Goal: Task Accomplishment & Management: Manage account settings

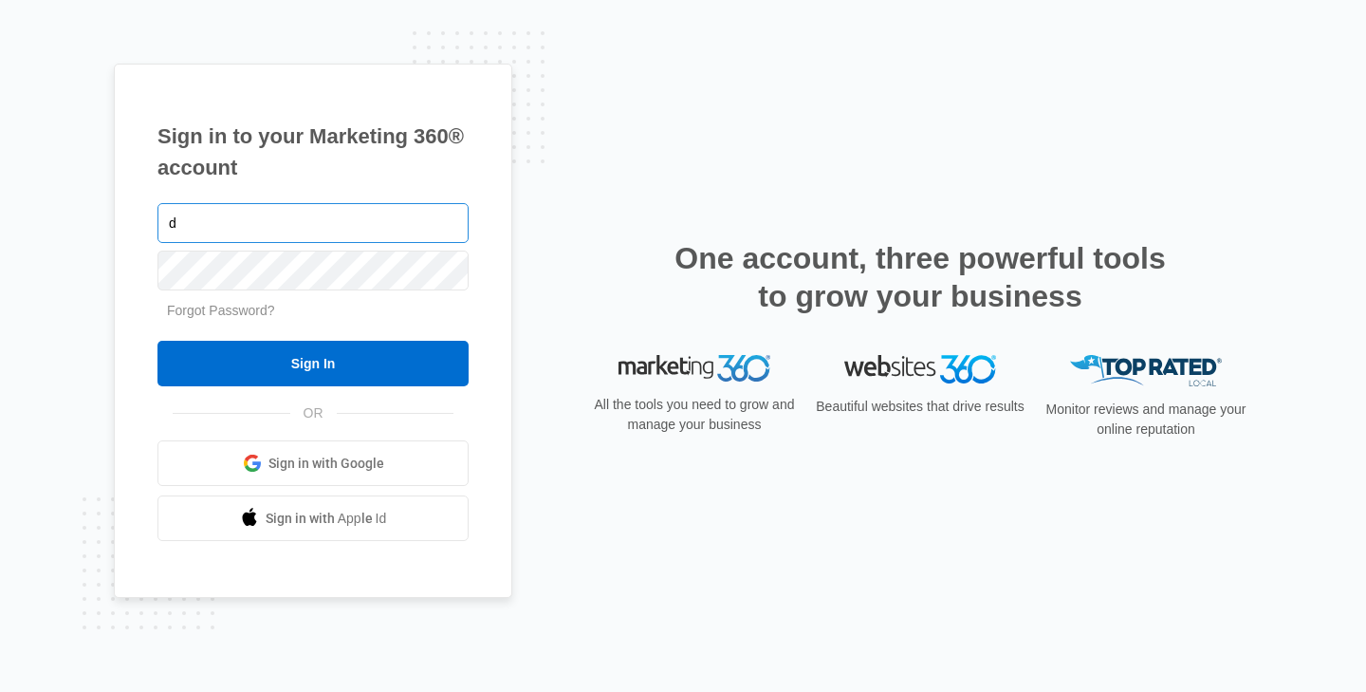
type input "[EMAIL_ADDRESS][DOMAIN_NAME]"
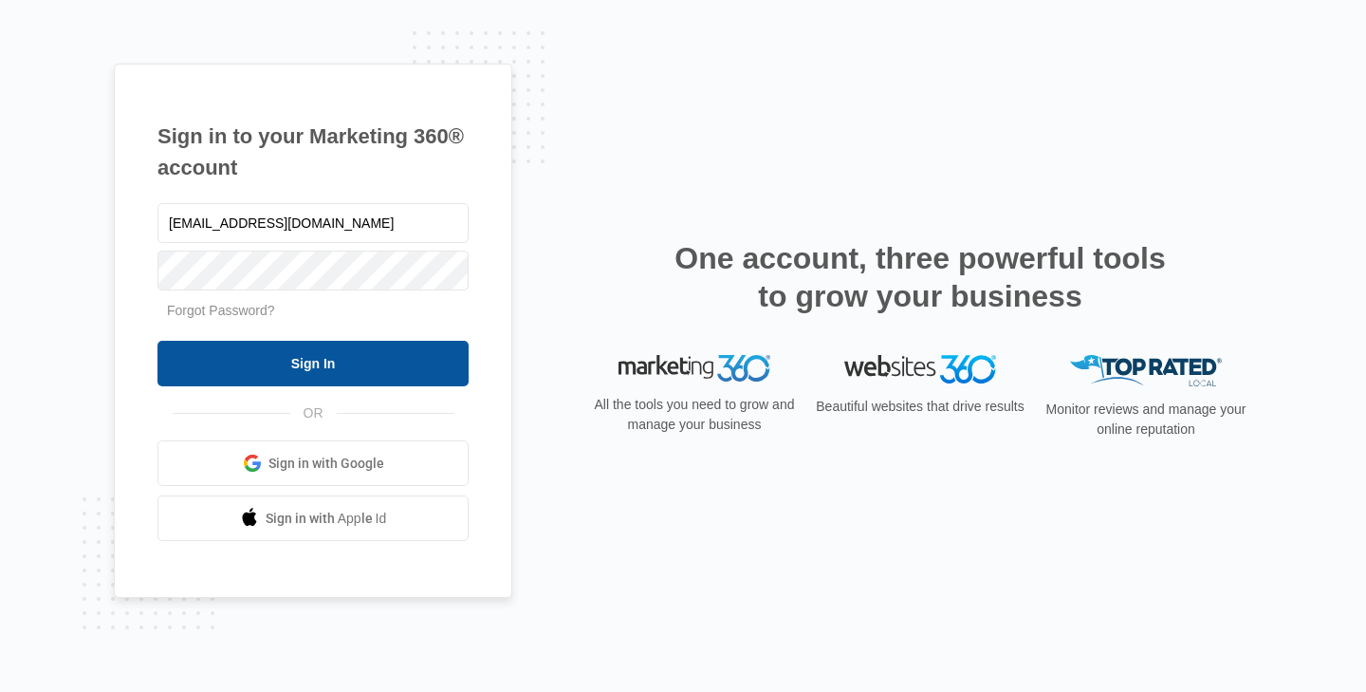
click at [291, 365] on input "Sign In" at bounding box center [312, 364] width 311 height 46
